Goal: Task Accomplishment & Management: Manage account settings

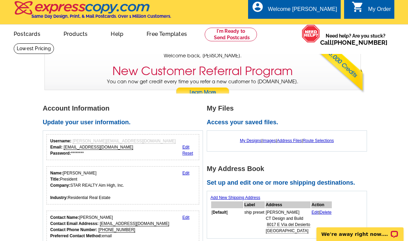
scroll to position [3, 0]
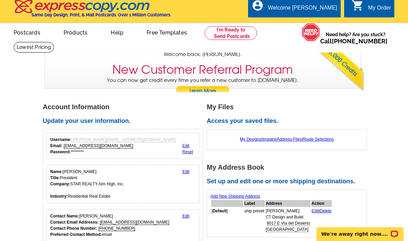
click at [186, 173] on link "Edit" at bounding box center [186, 172] width 7 height 5
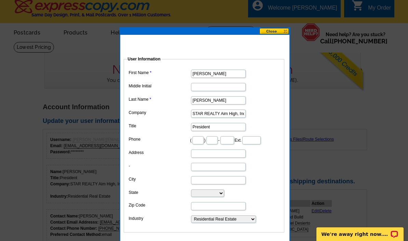
click at [210, 115] on input "STAR REALTY Aim High, Inc." at bounding box center [218, 114] width 55 height 8
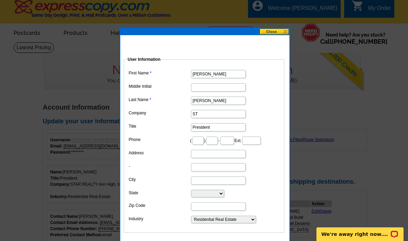
type input "S"
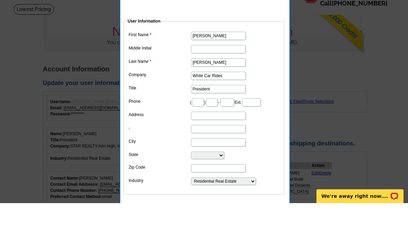
type input "White Car Rides"
click at [252, 216] on select "Choose One ... Residential Real Estate Accounting Agriculture Architecture Arts…" at bounding box center [223, 220] width 65 height 8
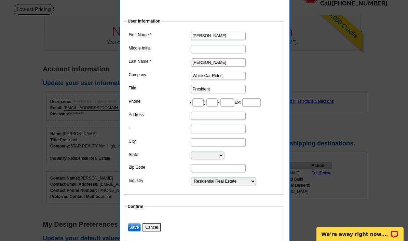
scroll to position [0, 0]
select select "26"
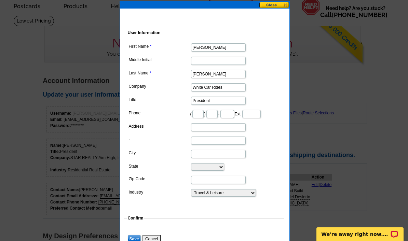
scroll to position [36, 0]
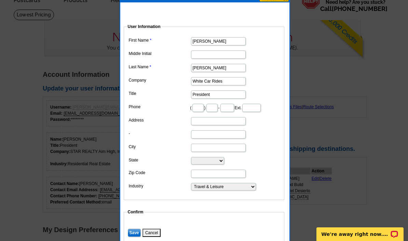
click at [216, 122] on input "Address" at bounding box center [218, 121] width 55 height 8
type input "2565 E Southern Ave"
click at [209, 136] on input "-" at bounding box center [218, 135] width 55 height 8
type input "#75"
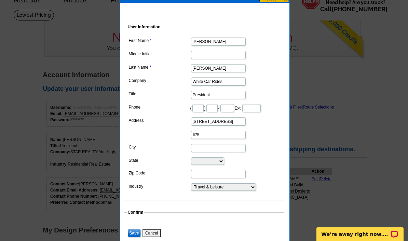
click at [208, 150] on input "City" at bounding box center [218, 148] width 55 height 8
type input "Mesa"
click at [219, 164] on select "Alabama Alaska Arizona Arkansas California Colorado Connecticut District of Col…" at bounding box center [207, 162] width 33 height 8
select select "AZ"
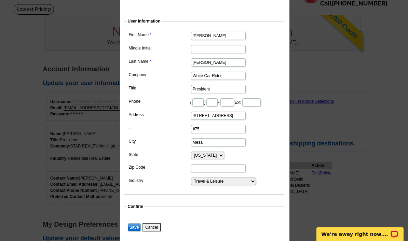
scroll to position [80, 0]
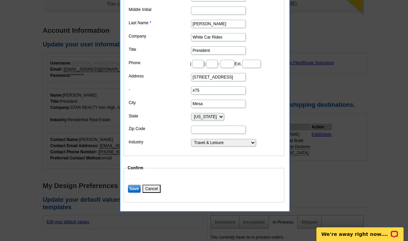
click at [210, 129] on input "Zip Code" at bounding box center [218, 130] width 55 height 8
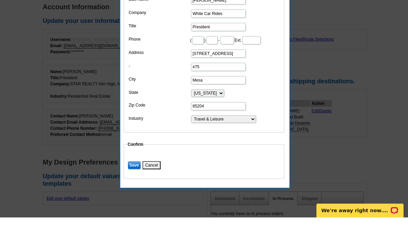
type input "85204"
click at [133, 185] on input "Save" at bounding box center [134, 189] width 13 height 8
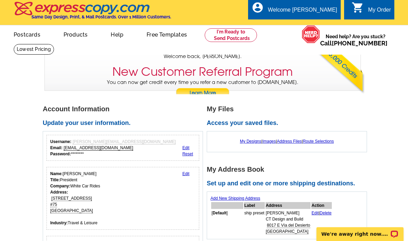
scroll to position [0, 0]
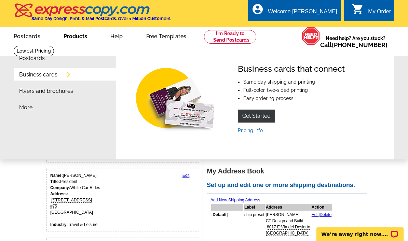
click at [41, 77] on link "Business cards" at bounding box center [38, 74] width 38 height 5
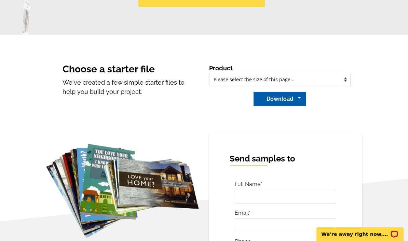
scroll to position [475, 0]
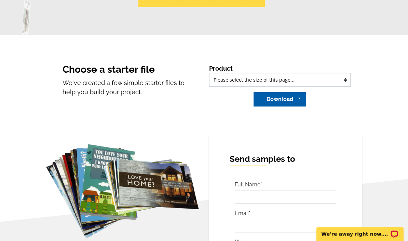
click at [347, 82] on select "Please select the type of file... Regular Postcard (4.25" x 5.6") Jumbo Postcar…" at bounding box center [280, 81] width 142 height 14
click at [347, 83] on select "Please select the type of file... Regular Postcard (4.25" x 5.6") Jumbo Postcar…" at bounding box center [280, 80] width 142 height 14
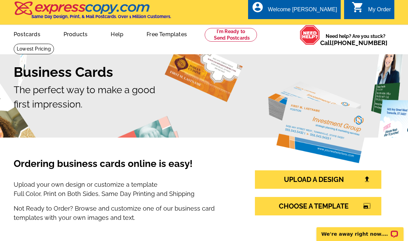
scroll to position [0, 0]
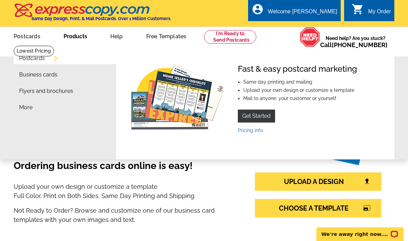
click at [224, 194] on p "Upload your own design or customize a template Full Color, Print on Both Sides,…" at bounding box center [123, 191] width 218 height 18
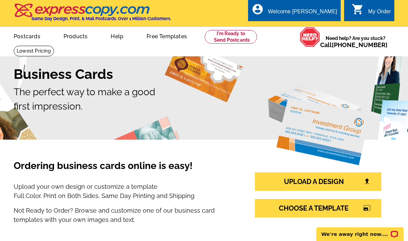
scroll to position [435, 0]
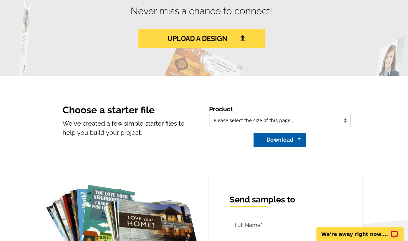
click at [347, 119] on select "Please select the type of file... Regular Postcard (4.25" x 5.6") Jumbo Postcar…" at bounding box center [280, 121] width 142 height 14
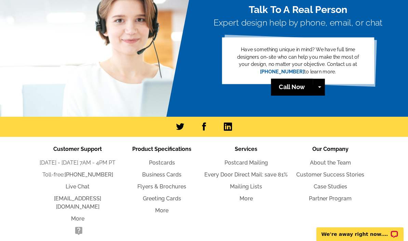
scroll to position [913, 0]
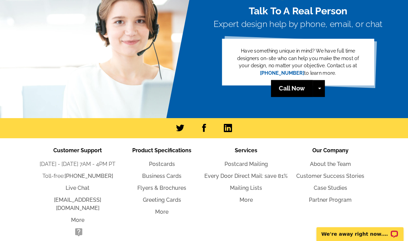
click at [369, 235] on p "We're away right now. Please check back later!" at bounding box center [356, 234] width 68 height 5
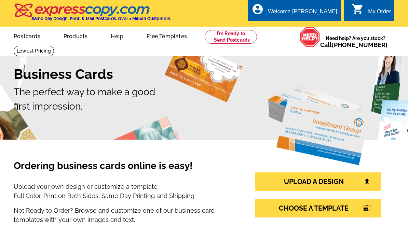
scroll to position [914, 0]
